Goal: Transaction & Acquisition: Book appointment/travel/reservation

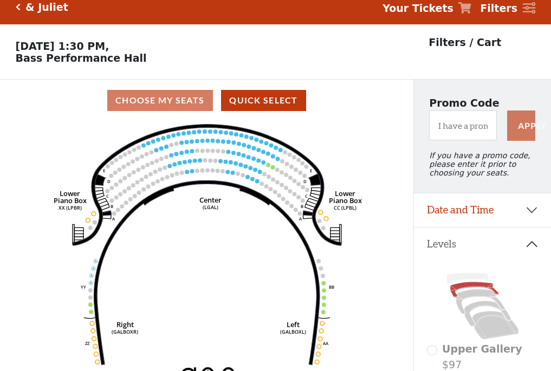
scroll to position [50, 0]
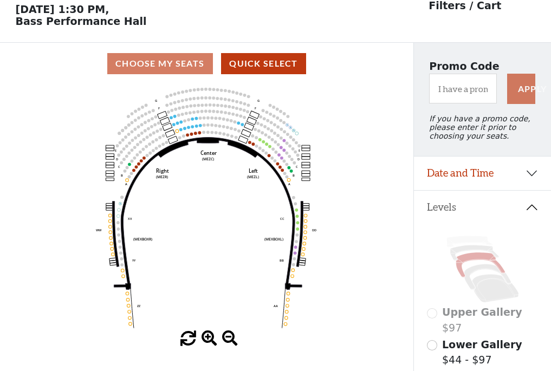
scroll to position [50, 0]
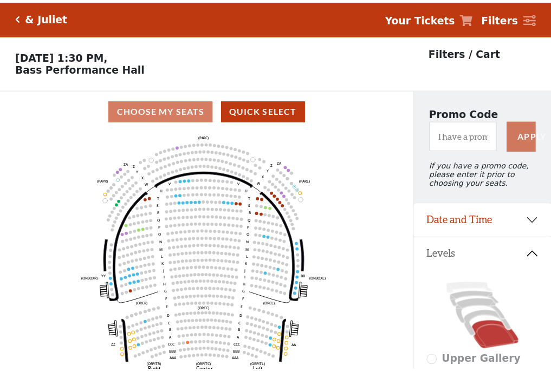
scroll to position [50, 0]
